Goal: Task Accomplishment & Management: Complete application form

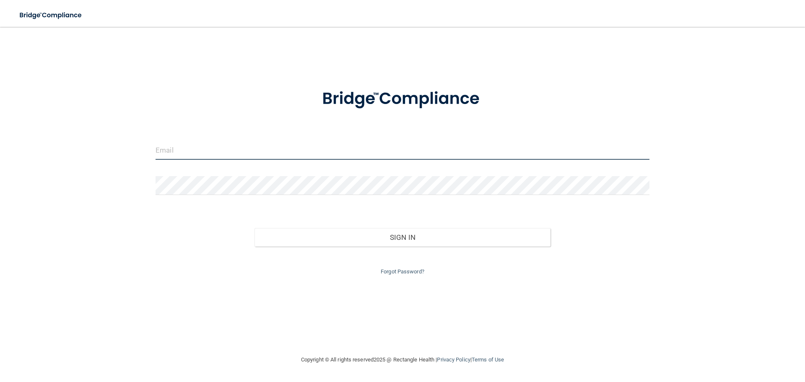
click at [222, 154] on input "email" at bounding box center [403, 150] width 494 height 19
type input "[EMAIL_ADDRESS][DOMAIN_NAME]"
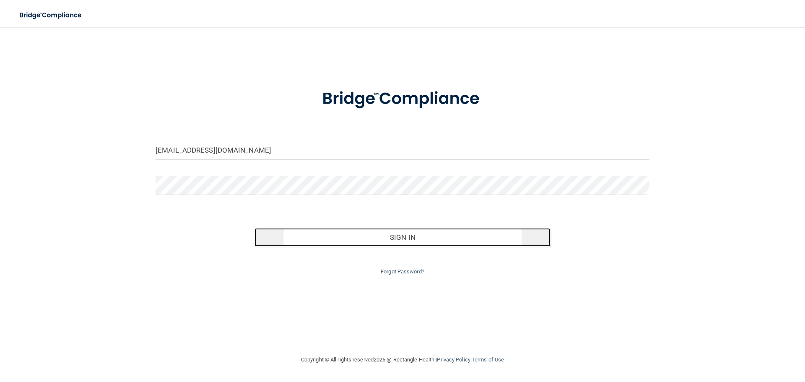
click at [397, 238] on button "Sign In" at bounding box center [402, 237] width 296 height 18
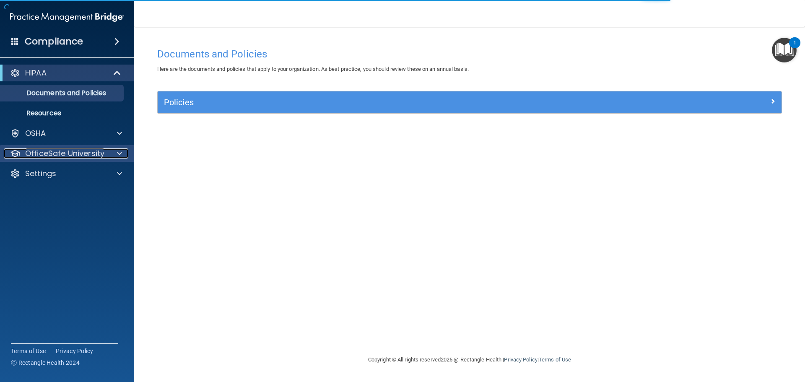
click at [78, 151] on p "OfficeSafe University" at bounding box center [64, 153] width 79 height 10
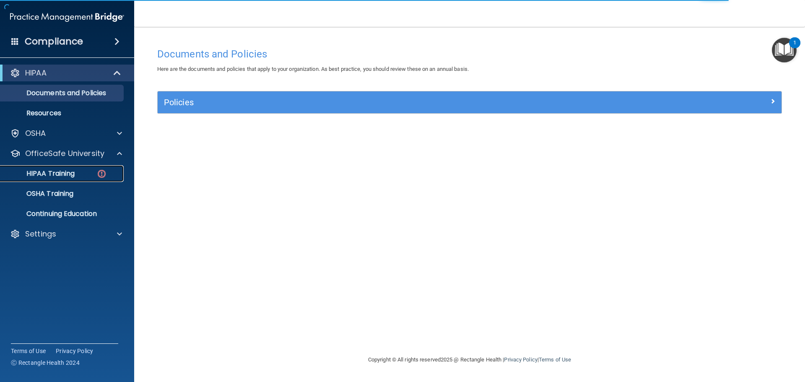
click at [60, 173] on p "HIPAA Training" at bounding box center [39, 173] width 69 height 8
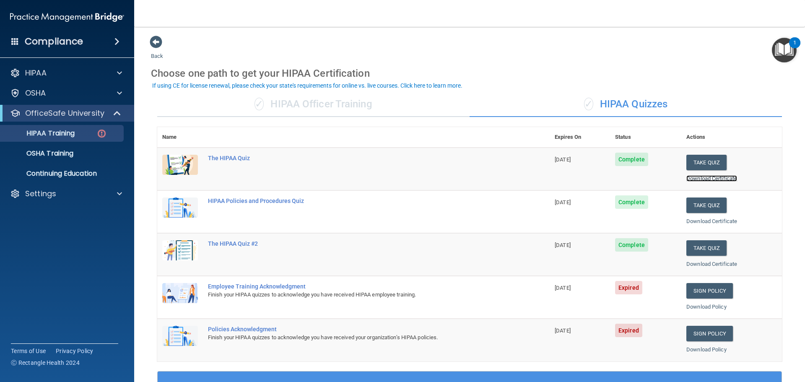
click at [697, 176] on link "Download Certificate" at bounding box center [711, 178] width 51 height 6
click at [698, 288] on link "Sign Policy" at bounding box center [709, 291] width 47 height 16
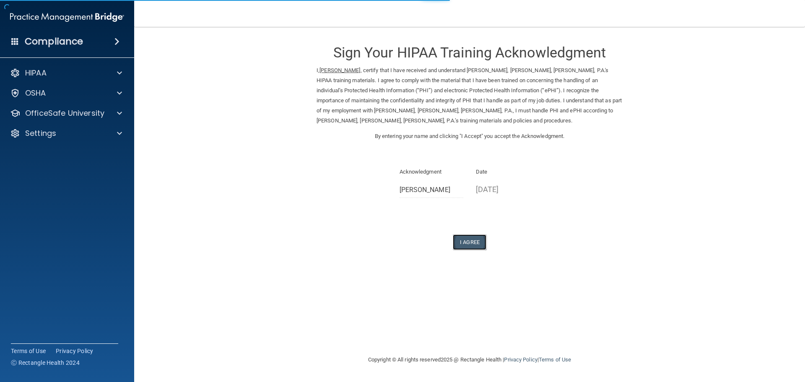
click at [474, 240] on button "I Agree" at bounding box center [470, 242] width 34 height 16
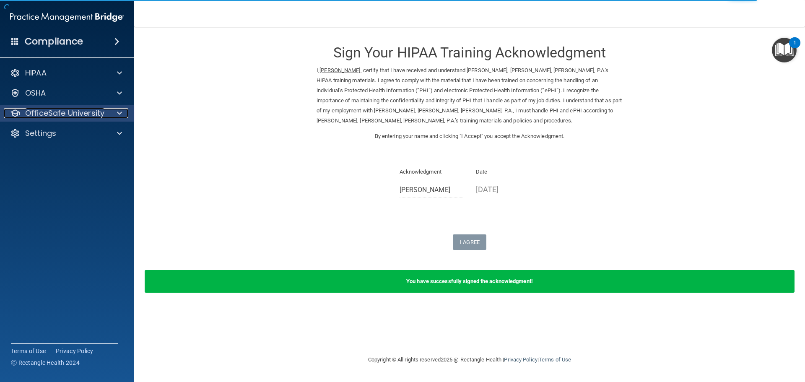
click at [78, 114] on p "OfficeSafe University" at bounding box center [64, 113] width 79 height 10
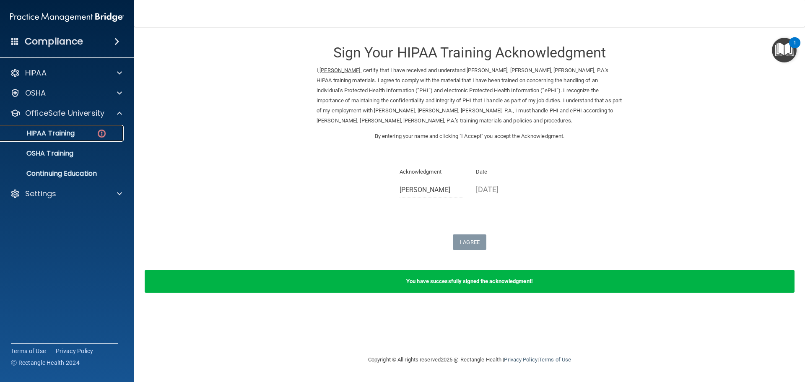
click at [68, 132] on p "HIPAA Training" at bounding box center [39, 133] width 69 height 8
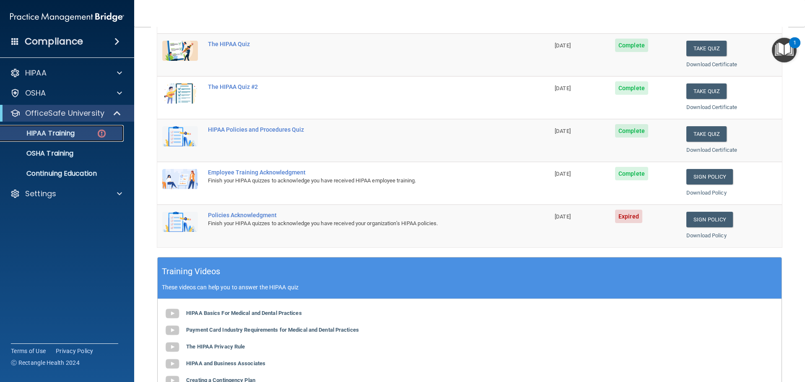
scroll to position [126, 0]
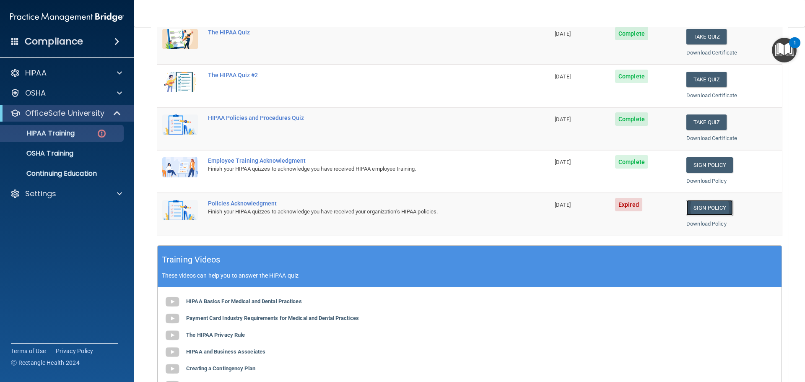
click at [699, 207] on link "Sign Policy" at bounding box center [709, 208] width 47 height 16
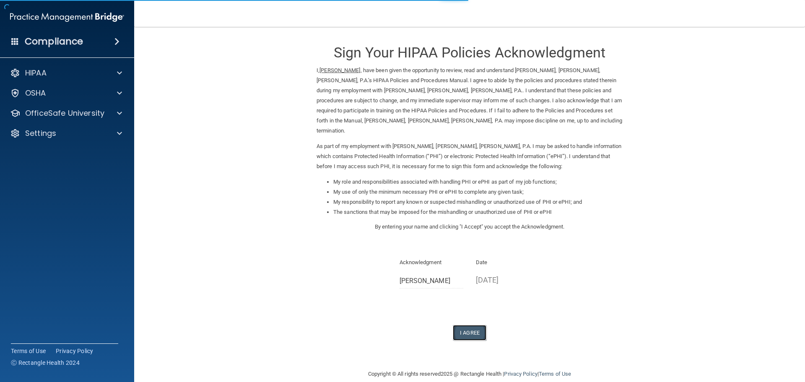
click at [461, 325] on button "I Agree" at bounding box center [470, 333] width 34 height 16
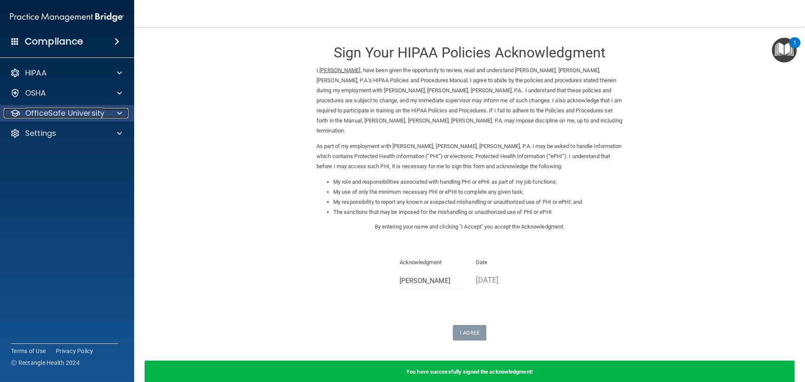
click at [81, 116] on p "OfficeSafe University" at bounding box center [64, 113] width 79 height 10
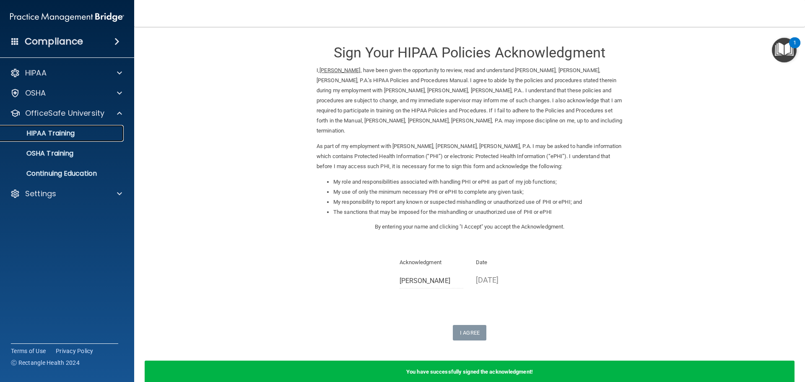
click at [53, 132] on p "HIPAA Training" at bounding box center [39, 133] width 69 height 8
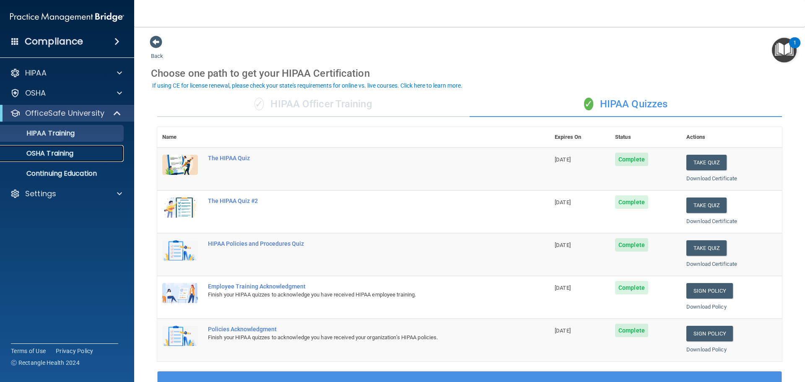
click at [57, 150] on p "OSHA Training" at bounding box center [39, 153] width 68 height 8
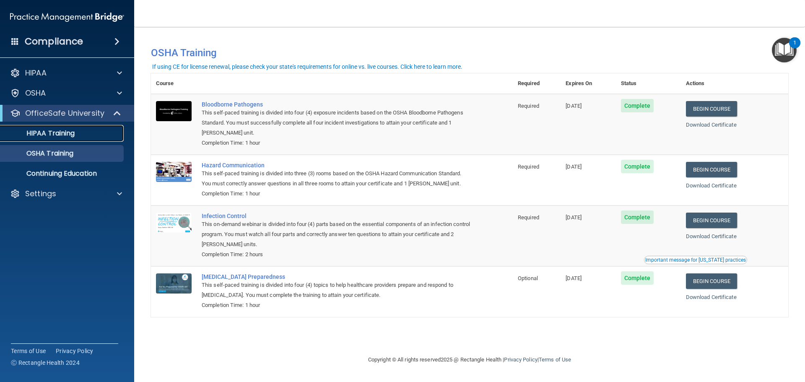
click at [49, 134] on p "HIPAA Training" at bounding box center [39, 133] width 69 height 8
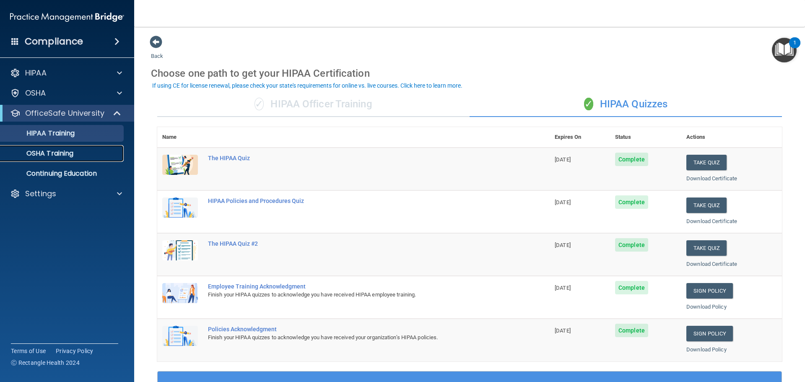
click at [51, 153] on p "OSHA Training" at bounding box center [39, 153] width 68 height 8
